Goal: Task Accomplishment & Management: Use online tool/utility

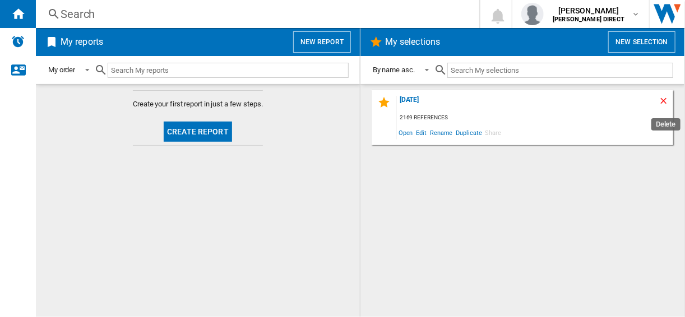
click at [662, 97] on ng-md-icon "Delete" at bounding box center [664, 102] width 13 height 13
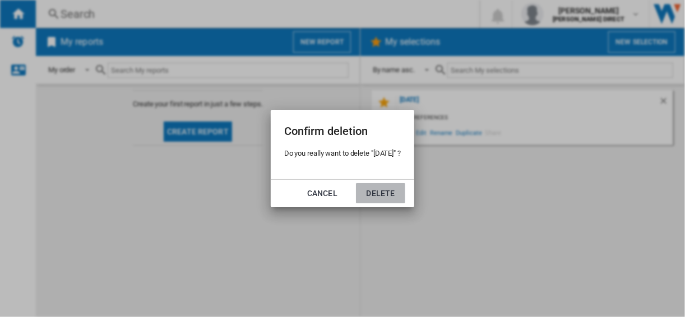
click at [389, 189] on button "Delete" at bounding box center [380, 193] width 49 height 20
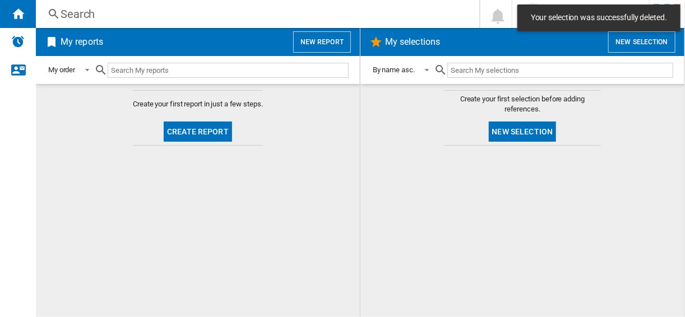
click at [502, 129] on button "New selection" at bounding box center [522, 132] width 68 height 20
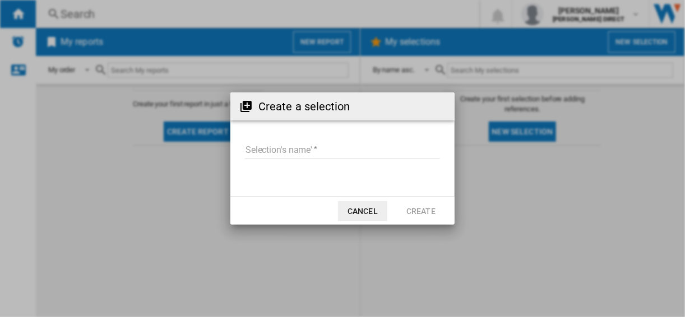
click at [338, 153] on input "Selection's name'" at bounding box center [342, 150] width 195 height 17
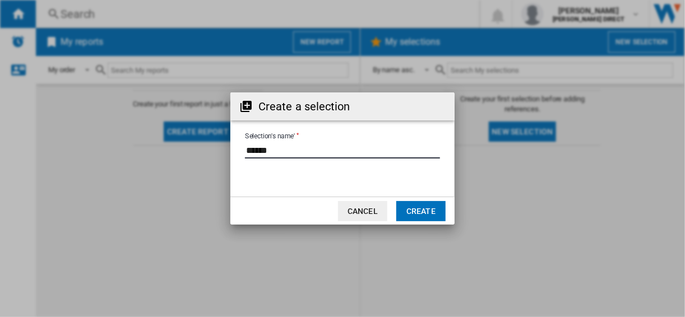
type input "******"
click at [408, 204] on button "Create" at bounding box center [420, 211] width 49 height 20
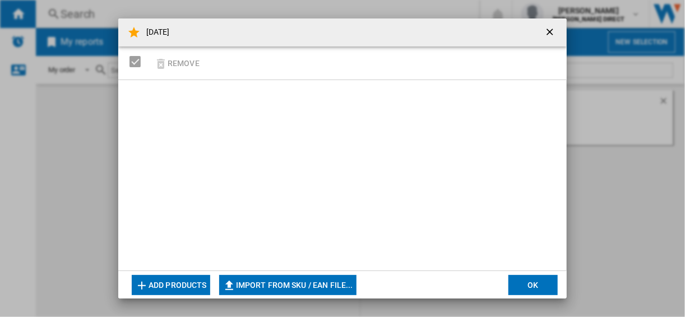
click at [282, 281] on button "Import from SKU / EAN file..." at bounding box center [287, 285] width 137 height 20
type input "**********"
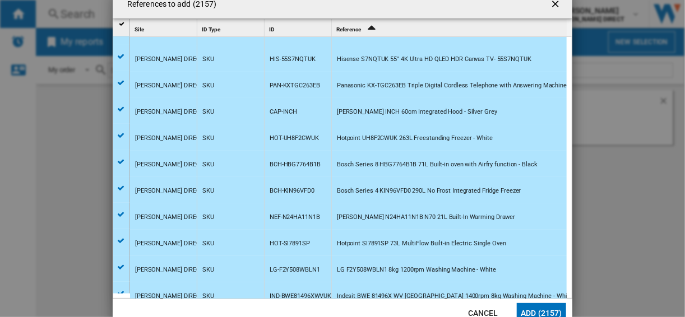
scroll to position [90, 0]
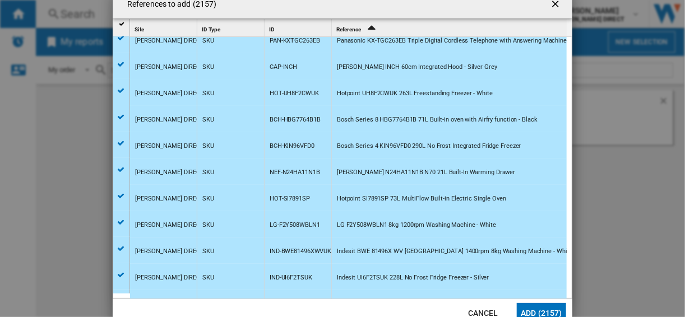
click at [539, 306] on button "Add (2157)" at bounding box center [540, 313] width 49 height 20
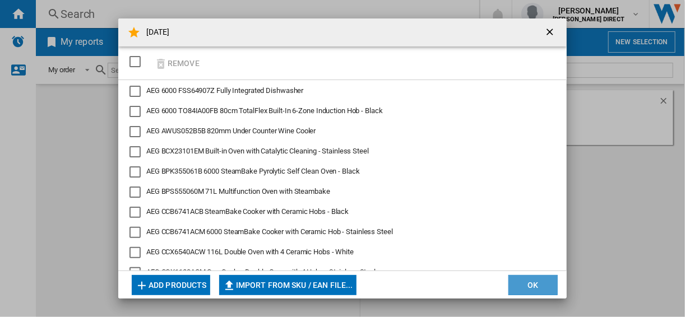
click at [530, 294] on button "OK" at bounding box center [532, 285] width 49 height 20
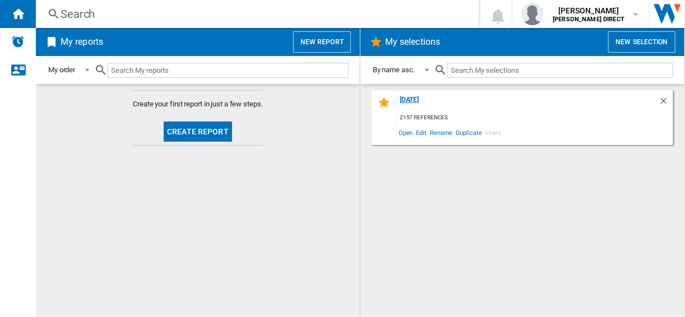
click at [418, 100] on div "[DATE]" at bounding box center [528, 103] width 262 height 15
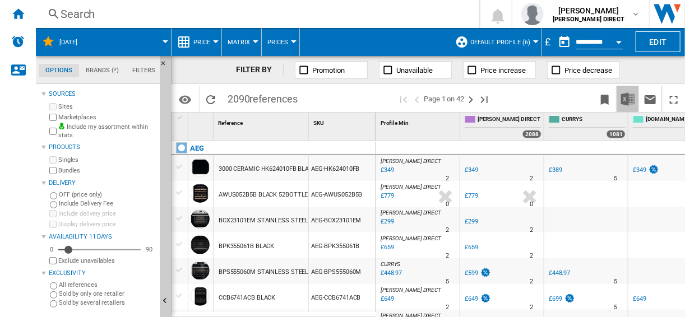
click at [632, 94] on img "Download in Excel" at bounding box center [627, 98] width 13 height 13
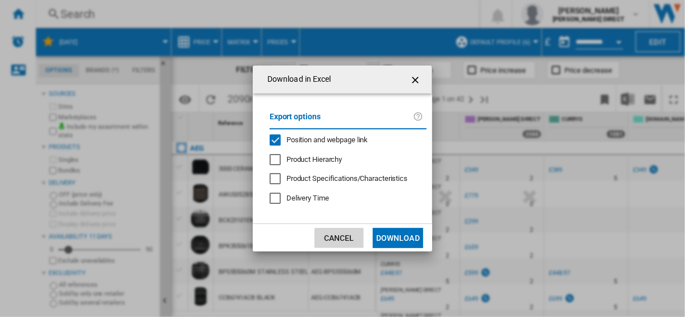
click at [343, 235] on button "Cancel" at bounding box center [338, 238] width 49 height 20
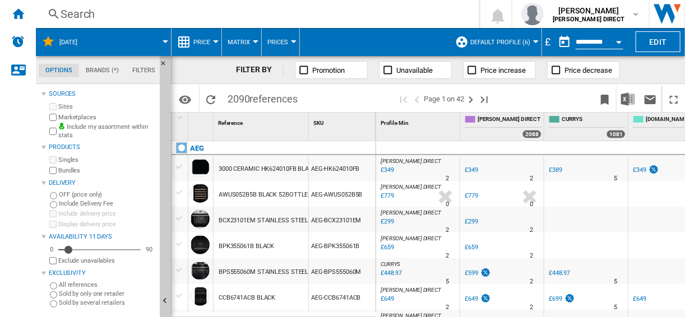
click at [486, 45] on span "Default profile (6)" at bounding box center [500, 42] width 60 height 7
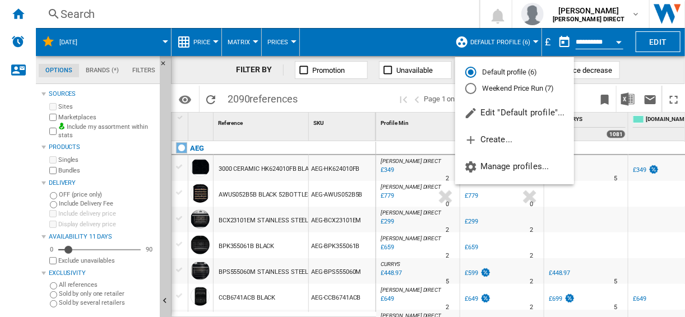
click at [496, 85] on md-radio-button "Weekend Price Run (7)" at bounding box center [514, 88] width 99 height 11
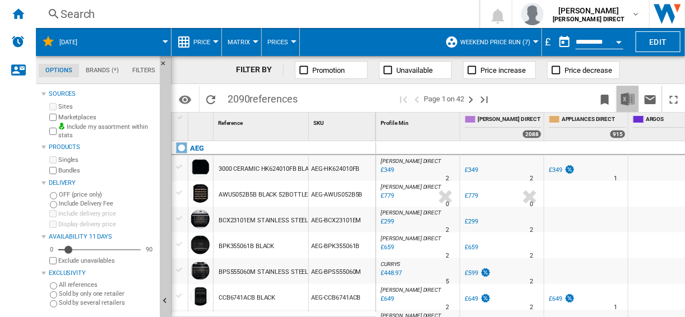
click at [634, 95] on img "Download in Excel" at bounding box center [627, 98] width 13 height 13
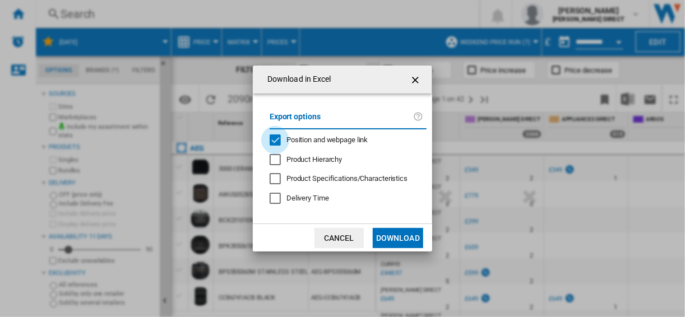
click at [272, 141] on div "Position and webpage link" at bounding box center [274, 139] width 11 height 11
click at [398, 240] on button "Download" at bounding box center [398, 238] width 50 height 20
